Goal: Contribute content: Add original content to the website for others to see

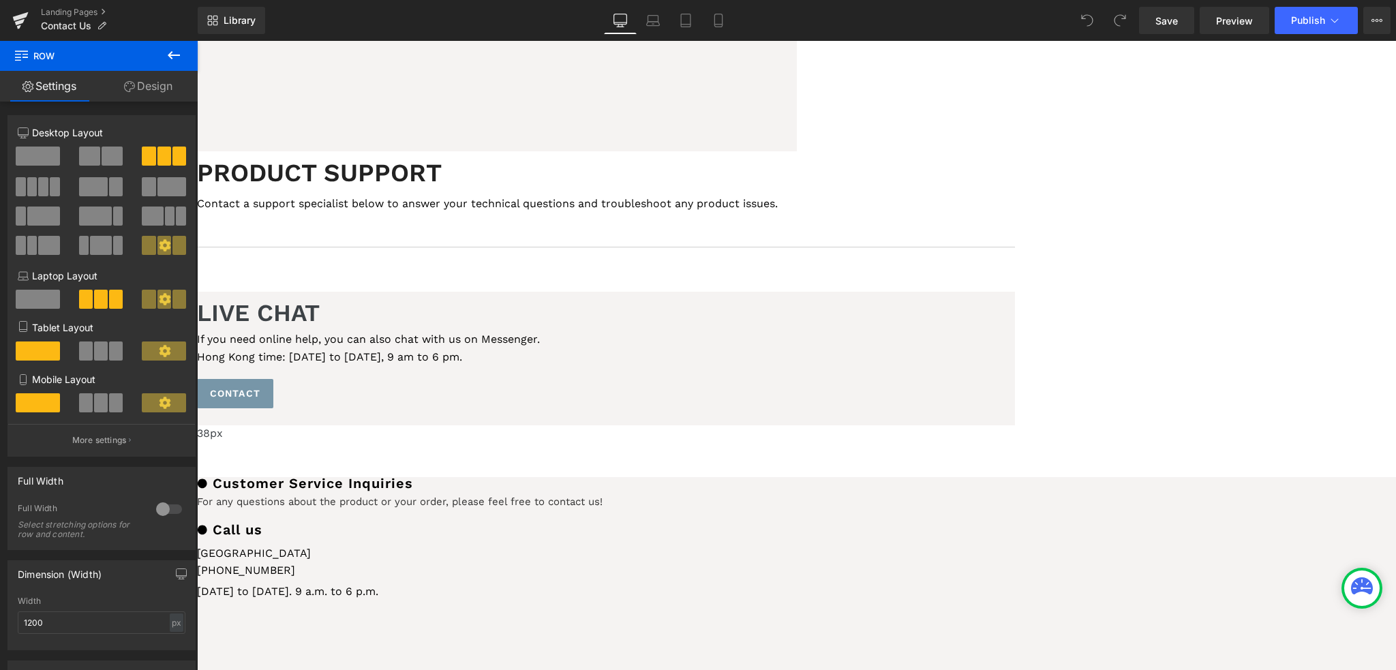
click at [872, 539] on div "United States Text Block [PHONE_NUMBER] Text Block [DATE] to [DATE]. 9 a.m. to …" at bounding box center [606, 576] width 818 height 74
click at [197, 41] on icon at bounding box center [197, 41] width 0 height 0
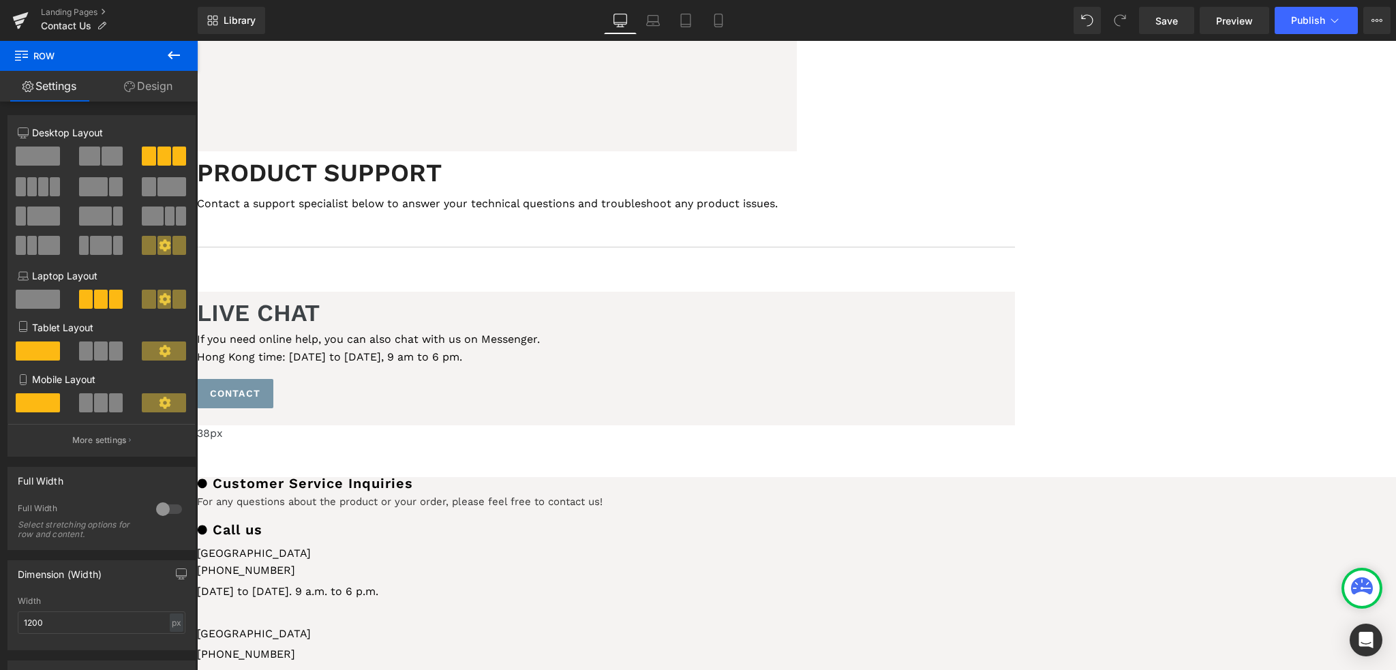
click at [864, 619] on div "United States Text Block [PHONE_NUMBER] Text Block [DATE] to [DATE]. 9 a.m. to …" at bounding box center [606, 658] width 818 height 78
click at [295, 647] on font "[PHONE_NUMBER]" at bounding box center [246, 653] width 98 height 13
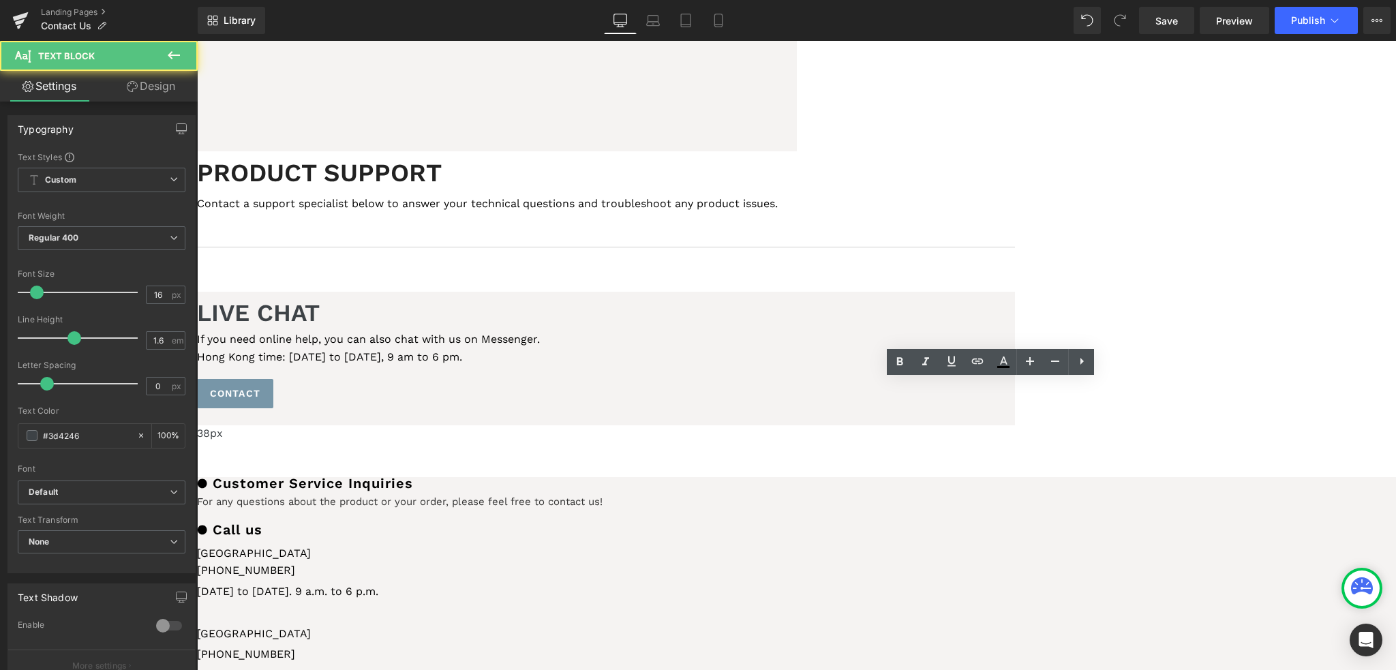
click at [311, 627] on font "[GEOGRAPHIC_DATA]" at bounding box center [254, 633] width 114 height 13
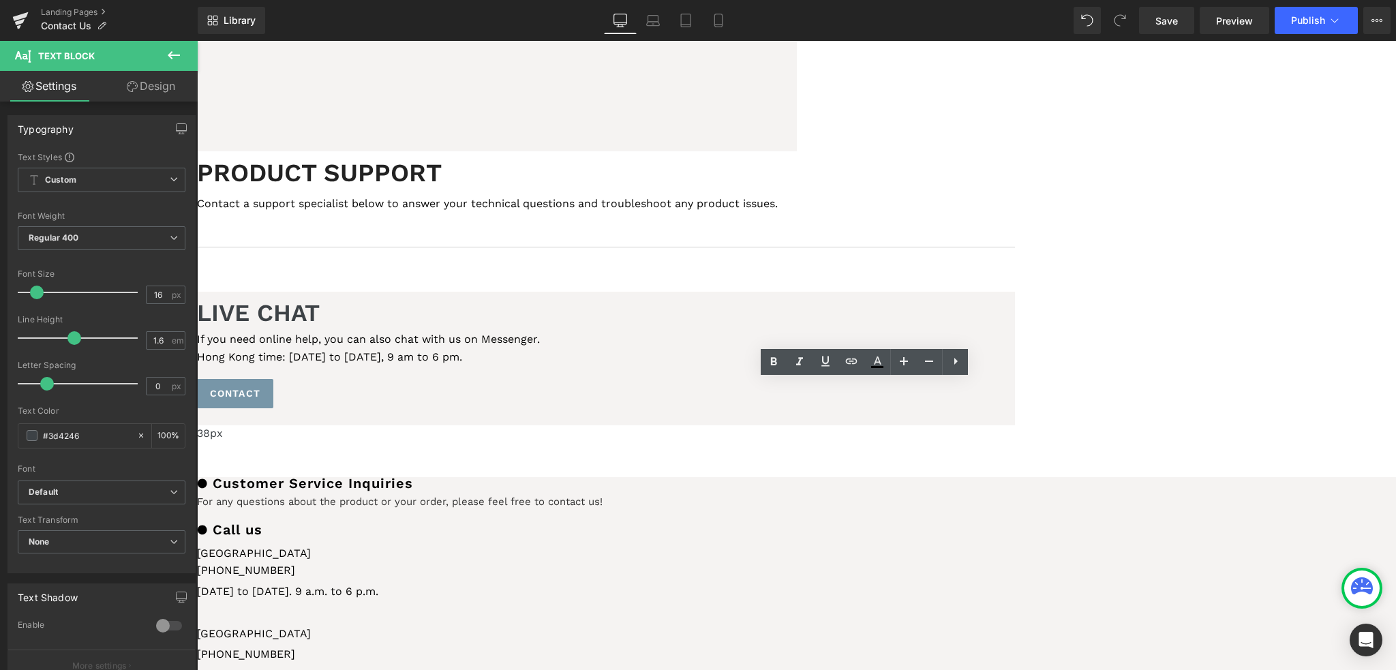
click at [875, 625] on p "[GEOGRAPHIC_DATA]" at bounding box center [606, 634] width 818 height 18
paste div
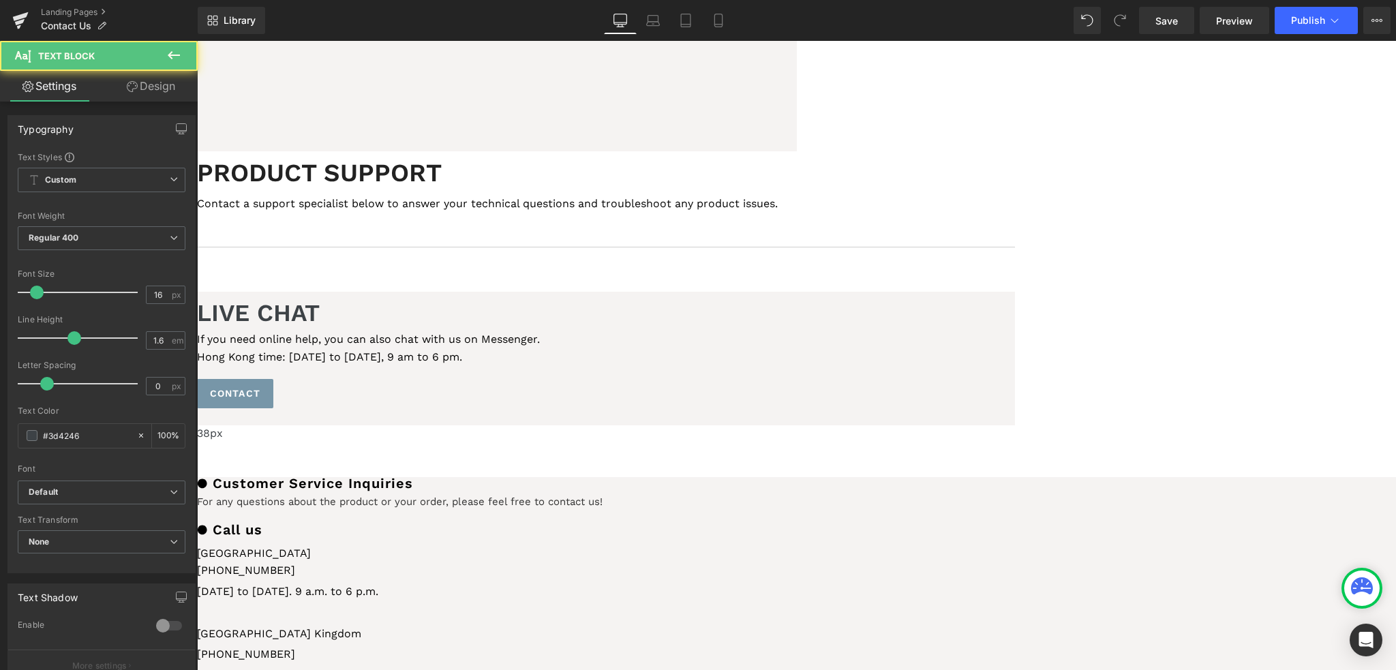
click at [361, 627] on font "[GEOGRAPHIC_DATA] Kingdom" at bounding box center [279, 633] width 164 height 13
click at [1015, 645] on p "[PHONE_NUMBER]" at bounding box center [606, 654] width 818 height 18
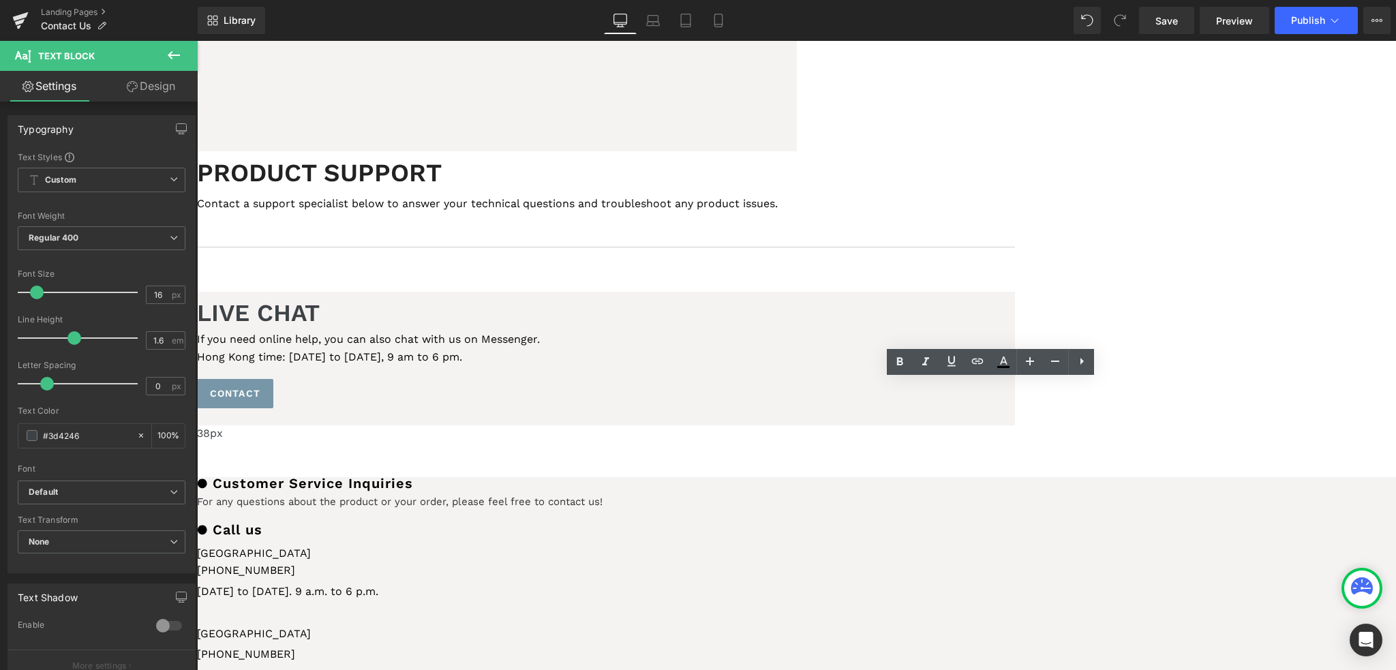
paste div
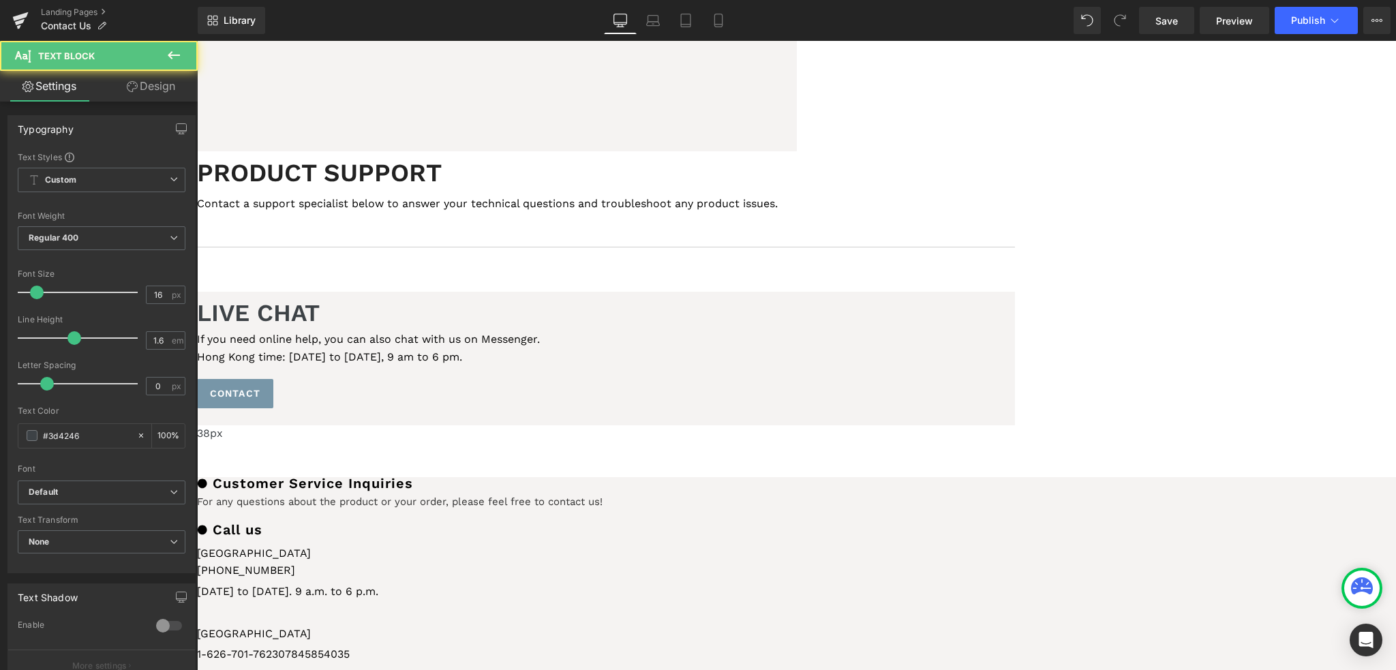
click at [350, 647] on font "1-626-701-762307845854035" at bounding box center [273, 653] width 153 height 13
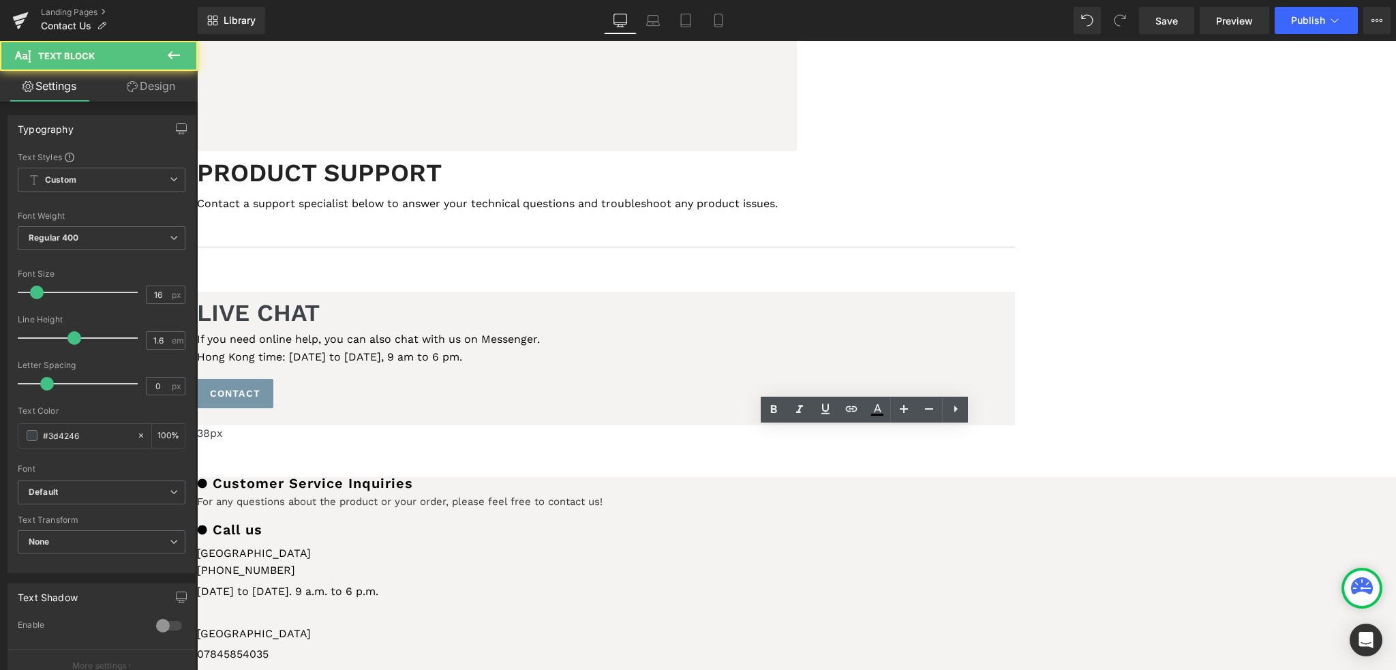
paste div
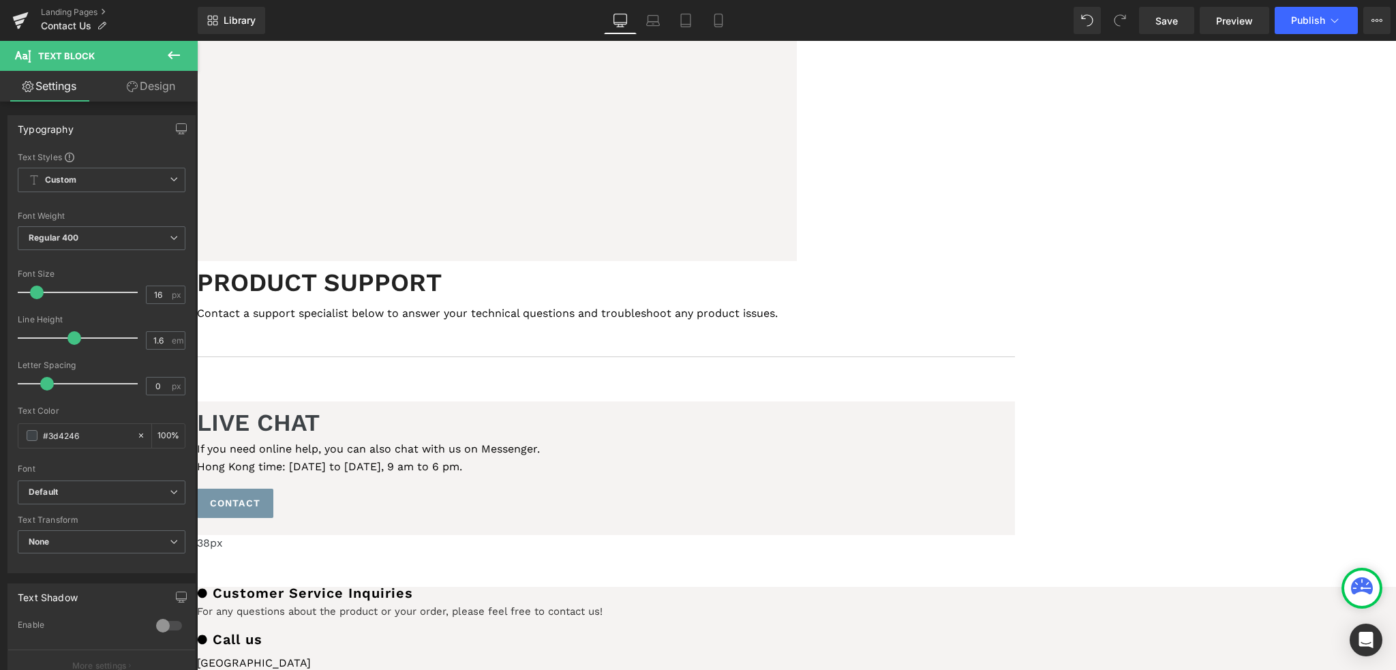
scroll to position [136, 0]
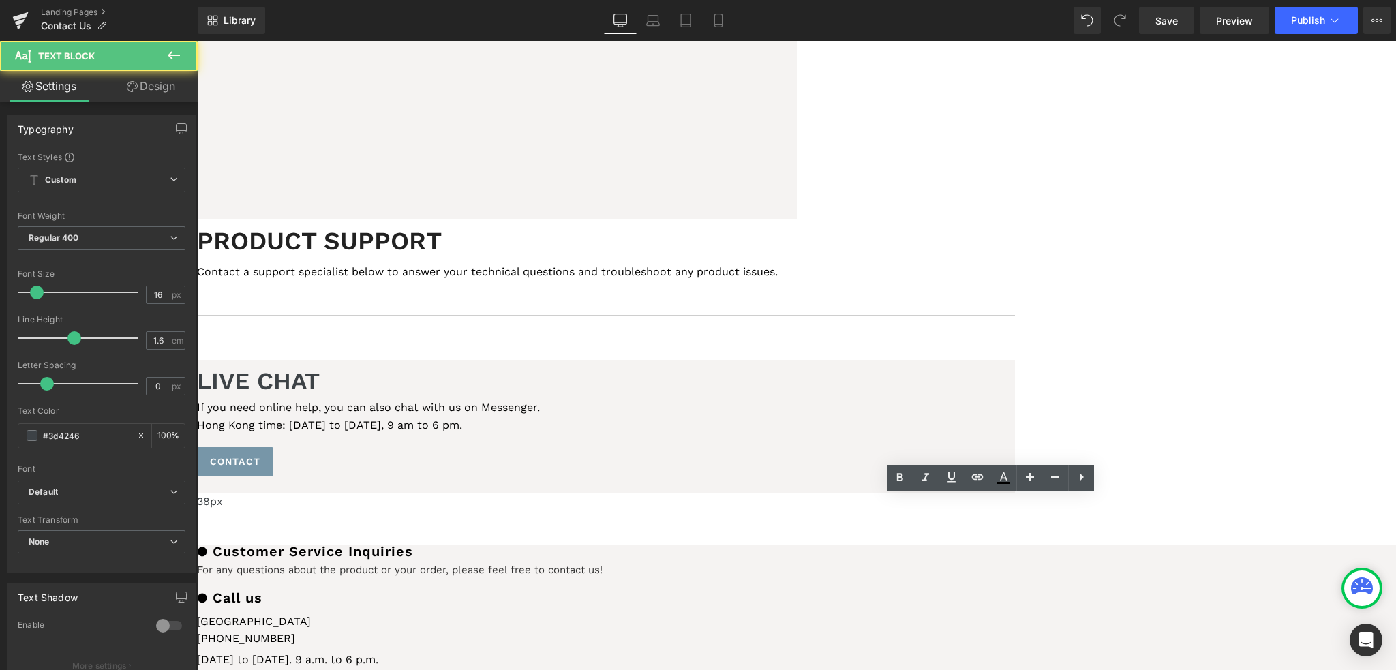
paste div
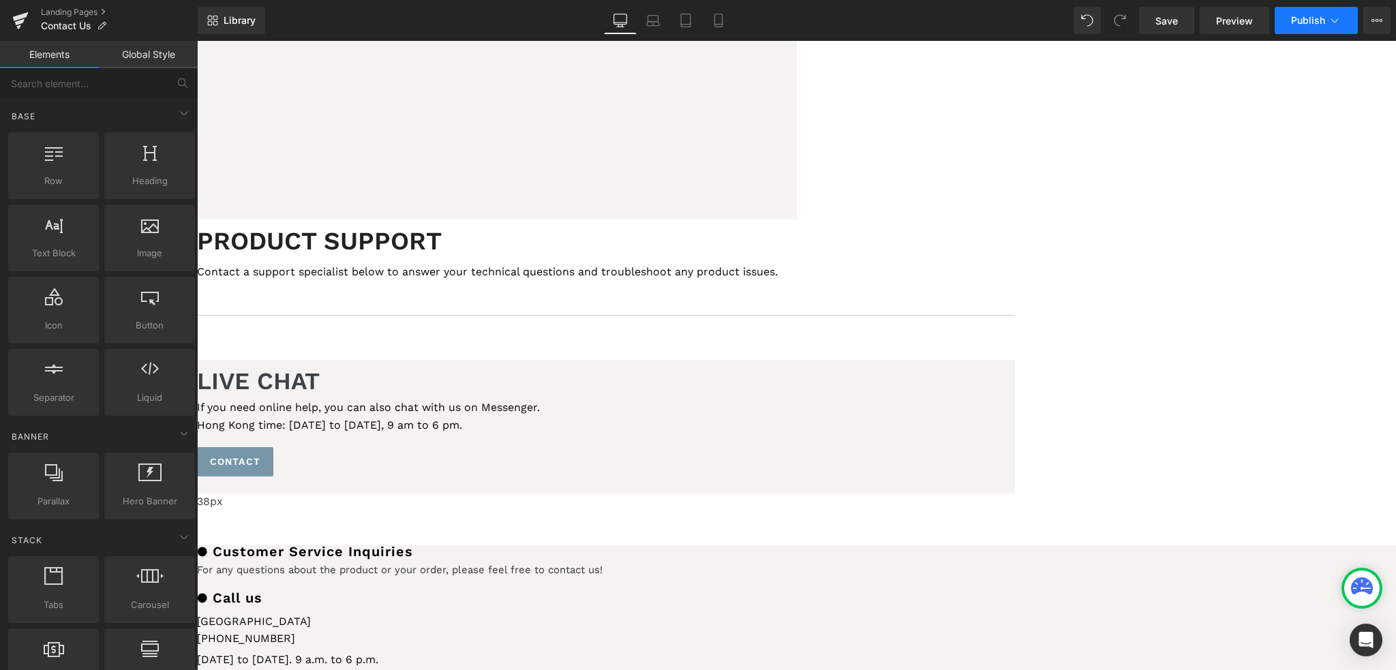
click at [1331, 22] on icon at bounding box center [1334, 21] width 14 height 14
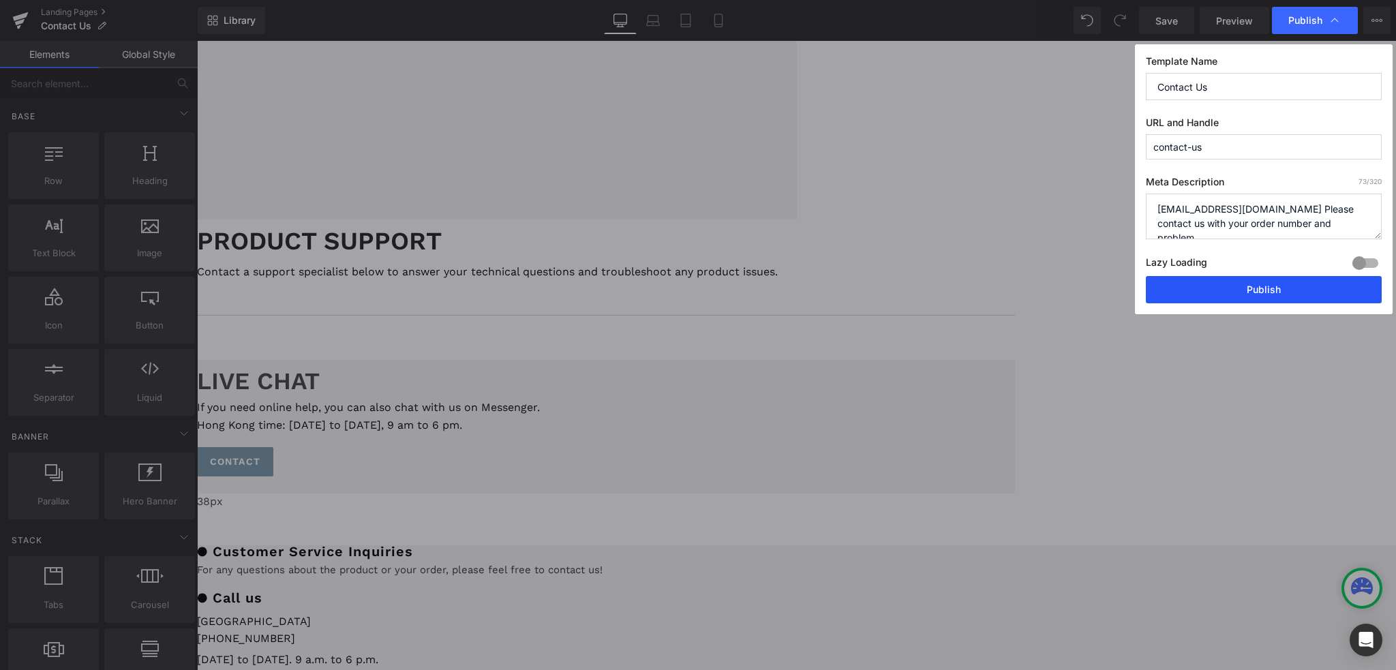
click at [1284, 288] on button "Publish" at bounding box center [1263, 289] width 236 height 27
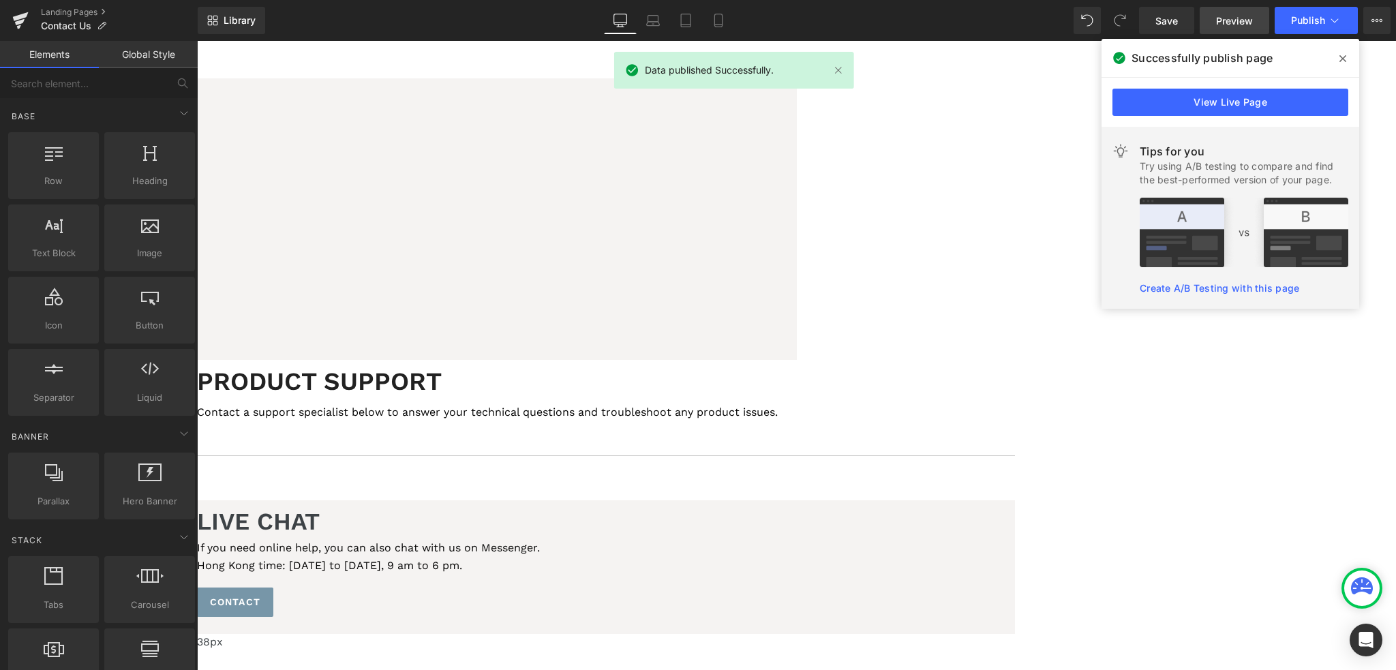
click at [1244, 27] on span "Preview" at bounding box center [1234, 21] width 37 height 14
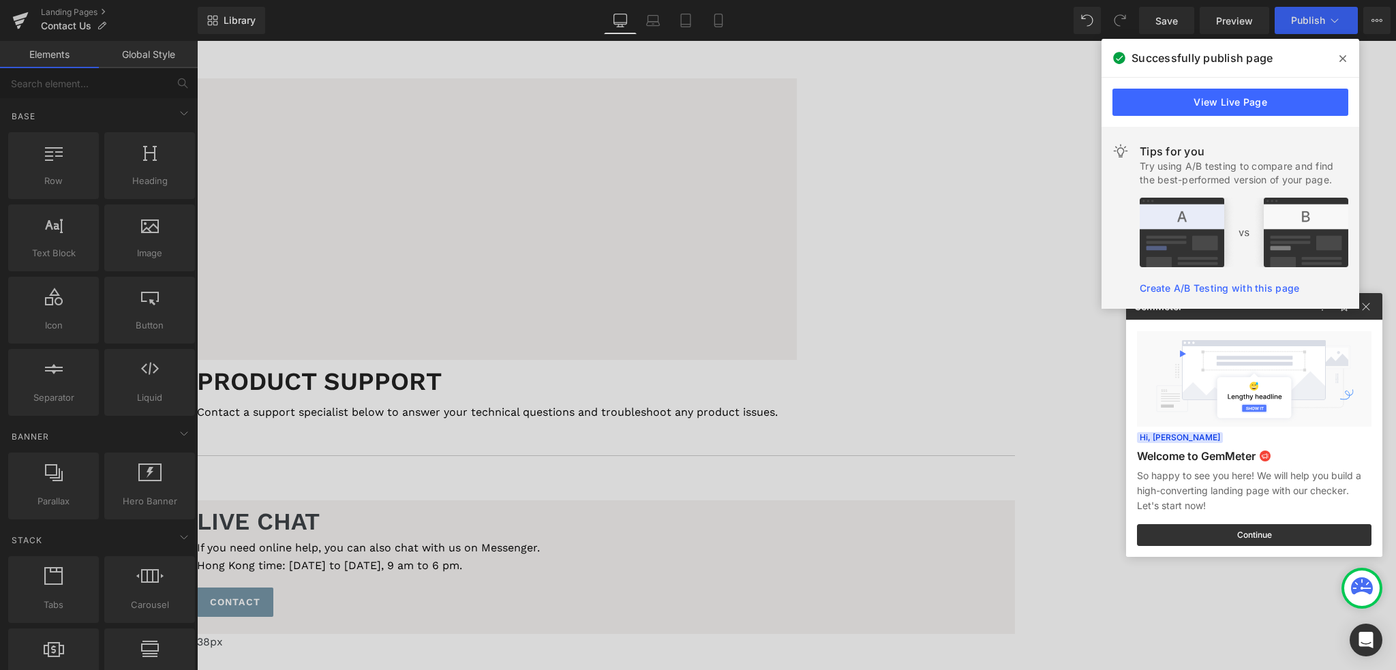
click at [865, 461] on div at bounding box center [698, 335] width 1396 height 670
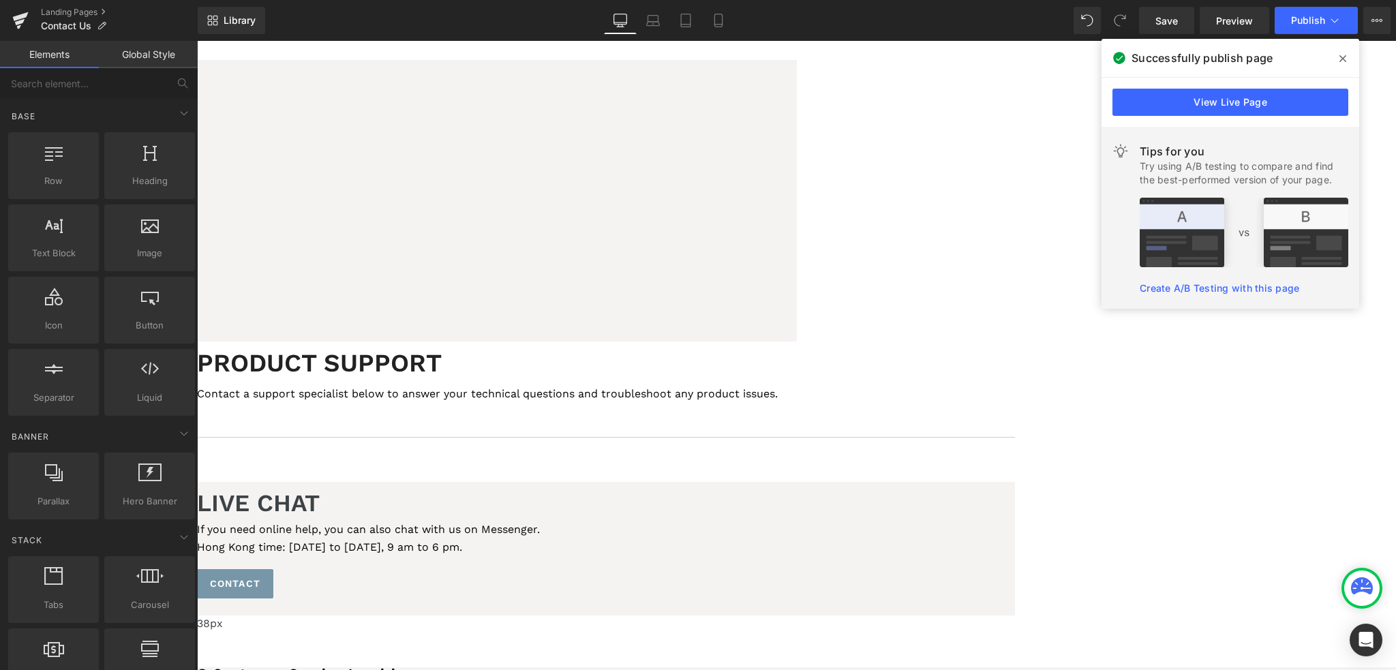
scroll to position [204, 0]
